Goal: Navigation & Orientation: Find specific page/section

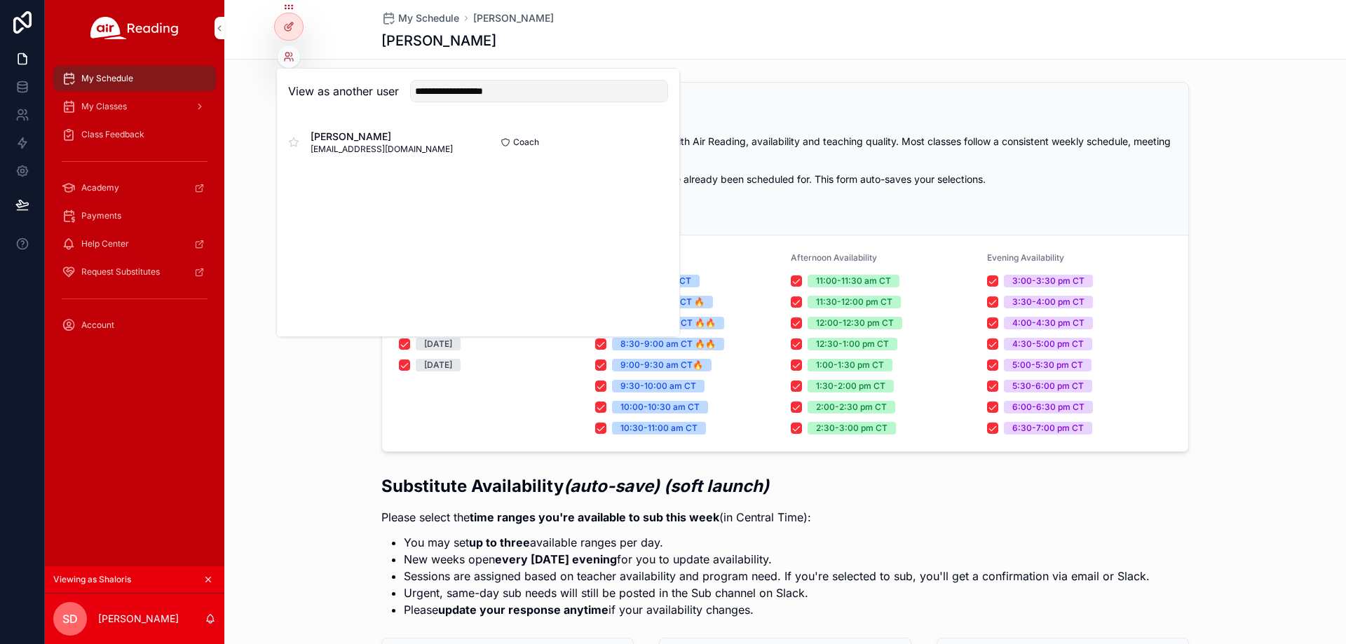
type input "**********"
click at [0, 0] on button "Select" at bounding box center [0, 0] width 0 height 0
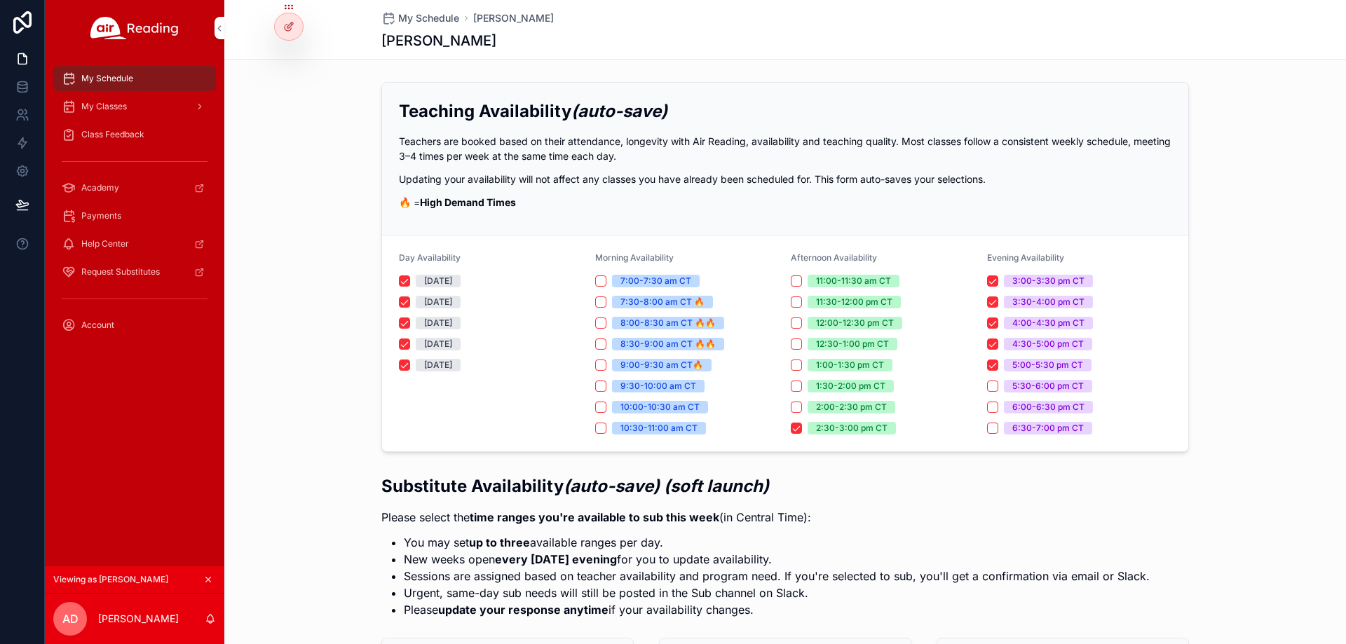
click at [151, 106] on div "My Classes" at bounding box center [135, 106] width 146 height 22
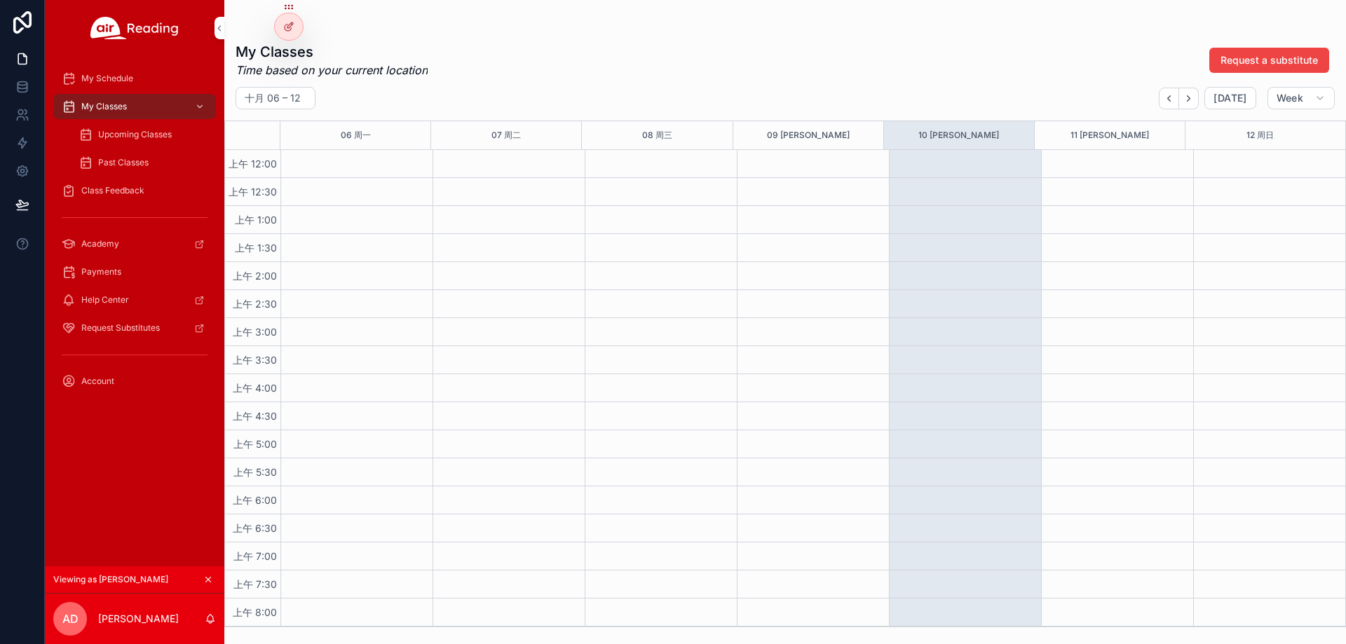
click at [151, 133] on span "Upcoming Classes" at bounding box center [135, 134] width 74 height 11
